Goal: Information Seeking & Learning: Learn about a topic

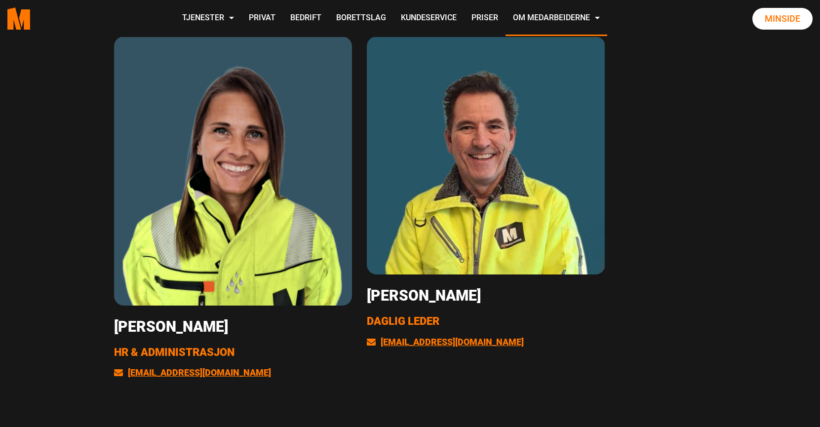
scroll to position [2011, 0]
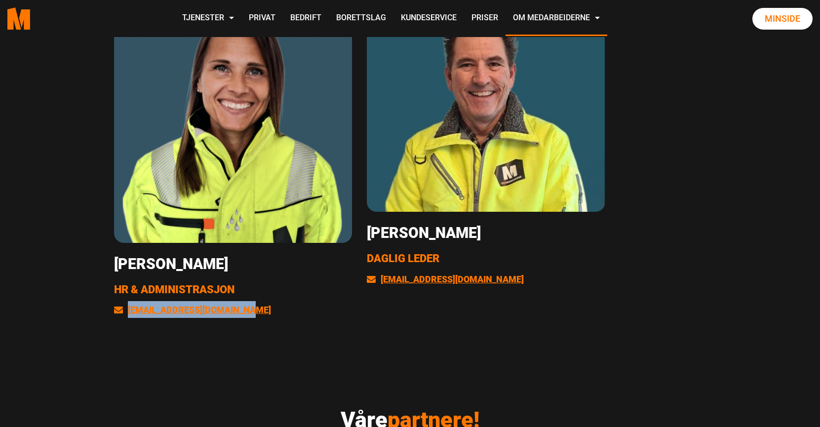
drag, startPoint x: 252, startPoint y: 313, endPoint x: 129, endPoint y: 316, distance: 123.0
click at [129, 316] on p "kontoret@medarbeiderne.no" at bounding box center [233, 309] width 238 height 17
copy link "kontoret@medarbeiderne.no"
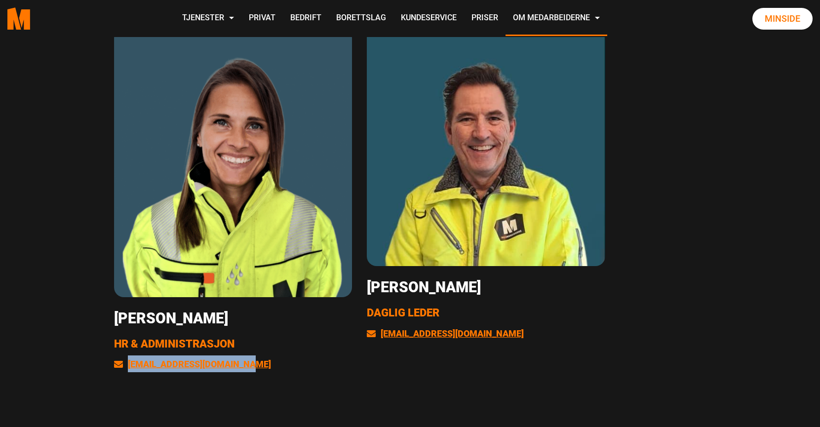
scroll to position [1960, 0]
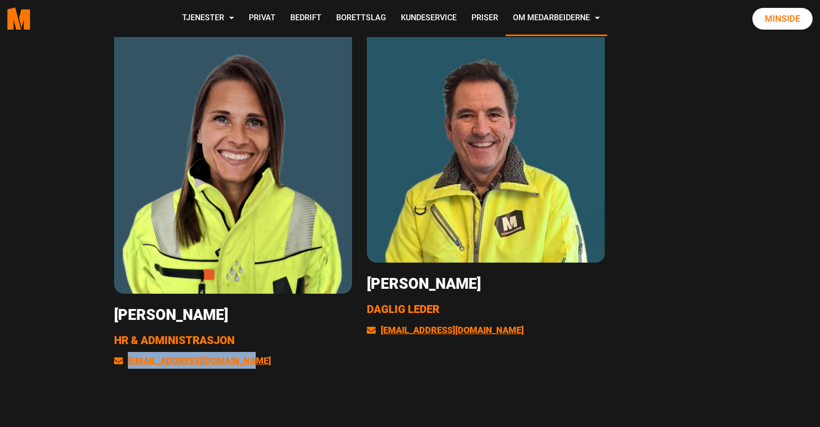
drag, startPoint x: 262, startPoint y: 316, endPoint x: 98, endPoint y: 314, distance: 163.4
click at [98, 314] on div "Oss på kontoret Gosia Liss-Carlberg Driftsleder hei@medarbeiderne.no Thomas Wii…" at bounding box center [410, 4] width 820 height 818
copy h3 "Eileen Bjørnholt"
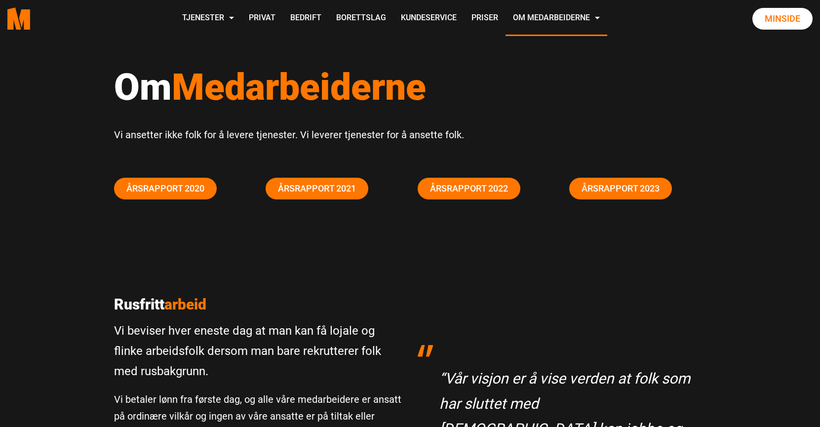
scroll to position [0, 0]
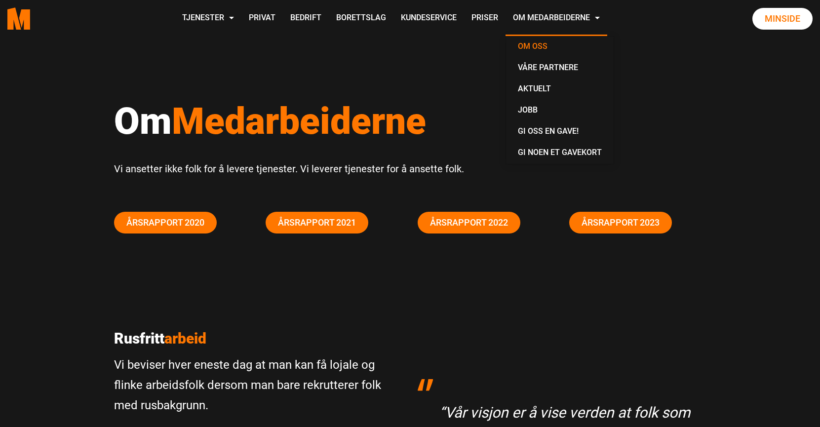
click at [535, 45] on link "Om oss" at bounding box center [560, 47] width 100 height 21
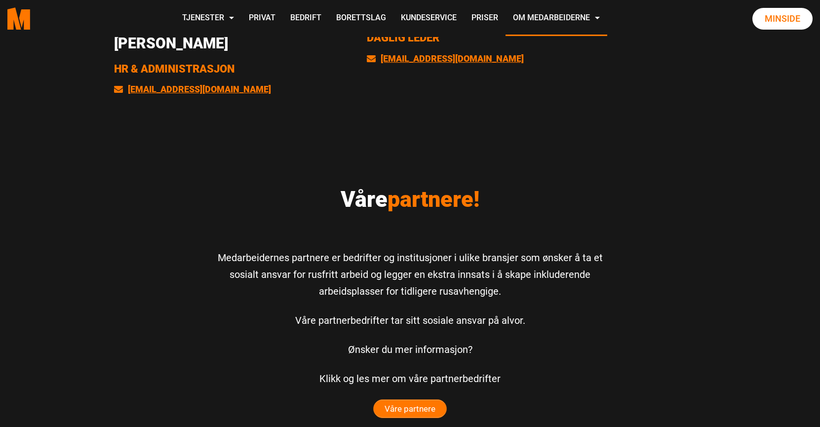
scroll to position [2245, 0]
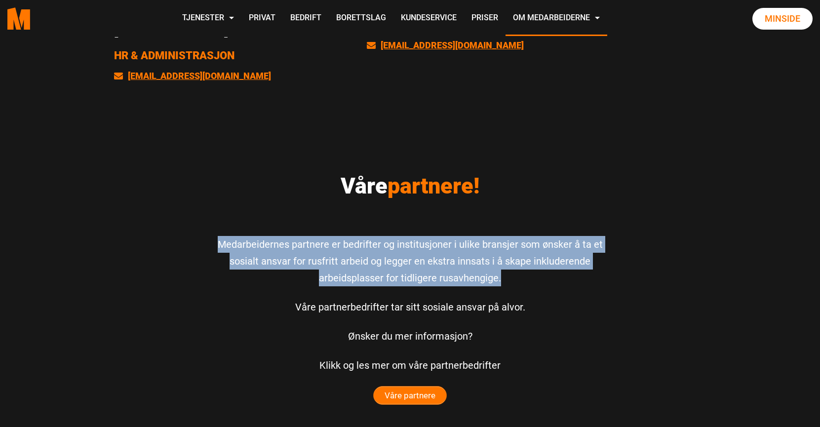
drag, startPoint x: 220, startPoint y: 241, endPoint x: 522, endPoint y: 280, distance: 304.7
click at [524, 280] on p "Medarbeidernes partnere er bedrifter og institusjoner i ulike bransjer som ønsk…" at bounding box center [410, 261] width 405 height 50
copy p "Medarbeidernes partnere er bedrifter og institusjoner i ulike bransjer som ønsk…"
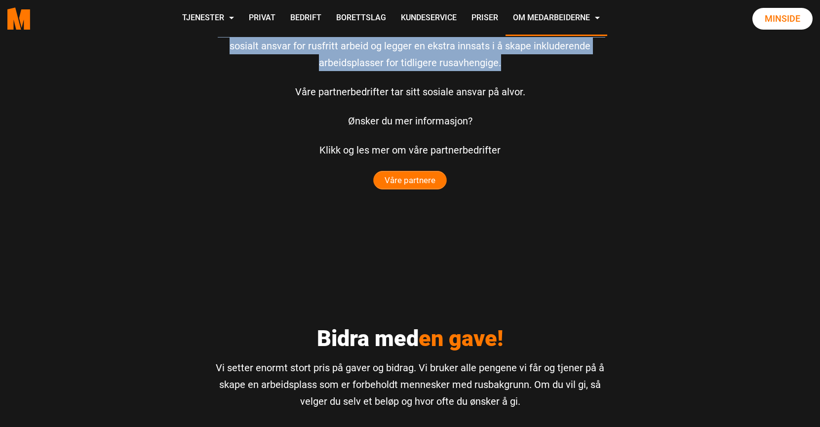
scroll to position [2460, 0]
click at [405, 181] on span "Våre partnere" at bounding box center [410, 181] width 73 height 18
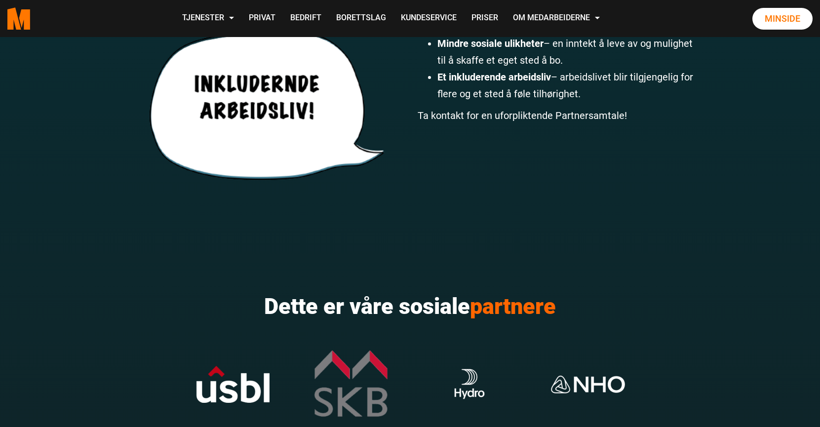
scroll to position [685, 0]
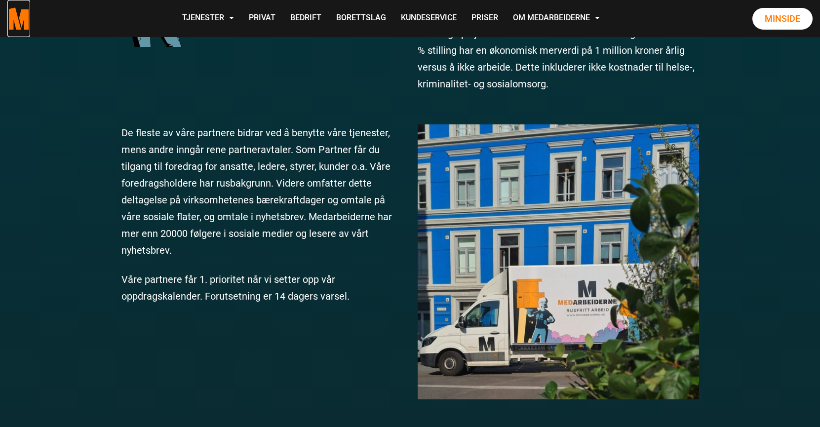
click at [21, 17] on polygon "Medarbeiderne start page" at bounding box center [24, 19] width 11 height 20
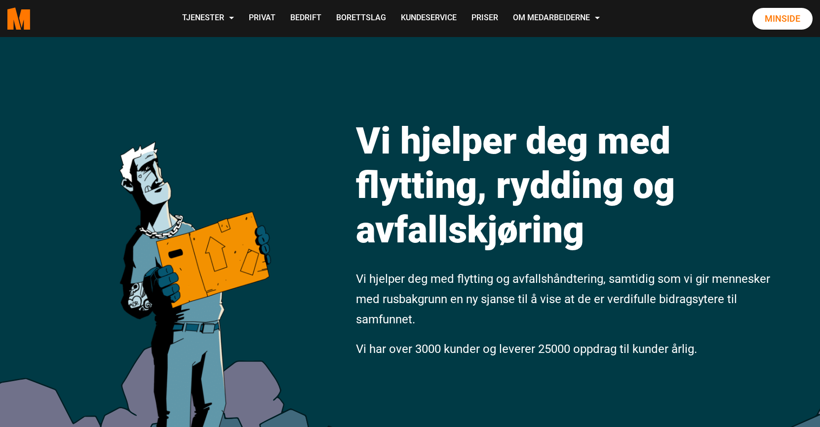
click at [549, 309] on p "Vi hjelper deg med flytting og avfallshåndtering, samtidig som vi gir mennesker…" at bounding box center [564, 299] width 417 height 60
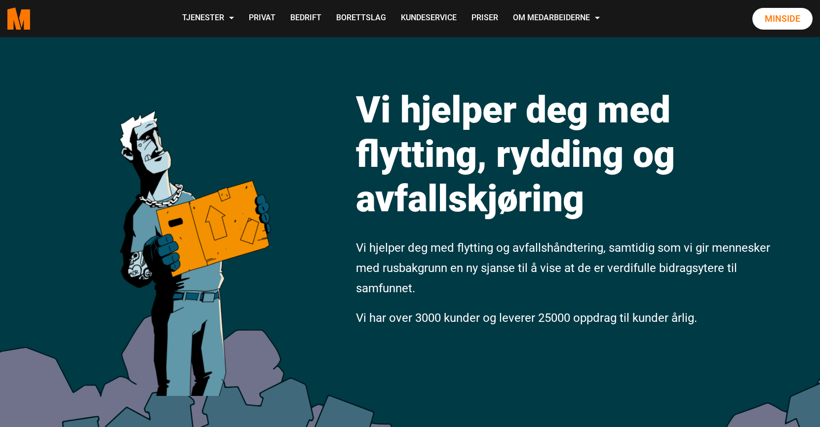
scroll to position [48, 0]
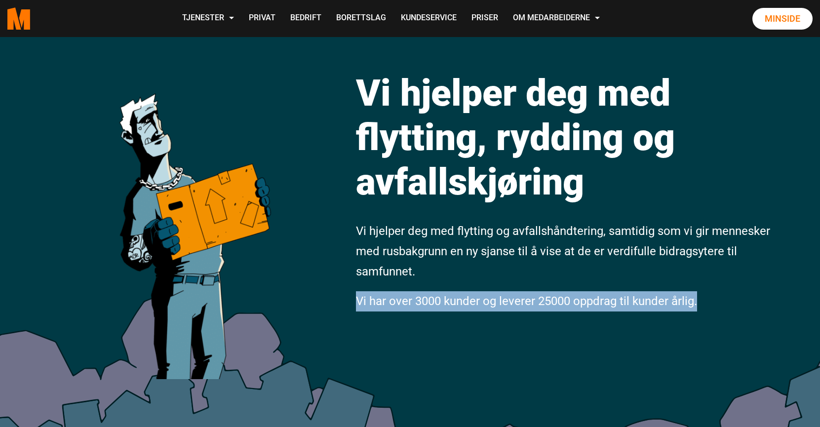
drag, startPoint x: 357, startPoint y: 302, endPoint x: 702, endPoint y: 297, distance: 344.1
click at [702, 297] on p "Vi har over 3000 kunder og leverer 25000 oppdrag til kunder årlig." at bounding box center [564, 301] width 417 height 20
copy span "Vi har over 3000 kunder og leverer 25000 oppdrag til kunder årlig."
